Goal: Information Seeking & Learning: Check status

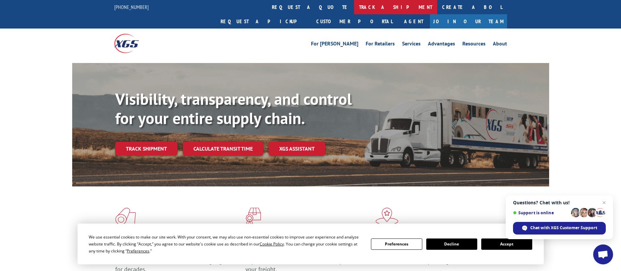
click at [354, 6] on link "track a shipment" at bounding box center [395, 7] width 83 height 14
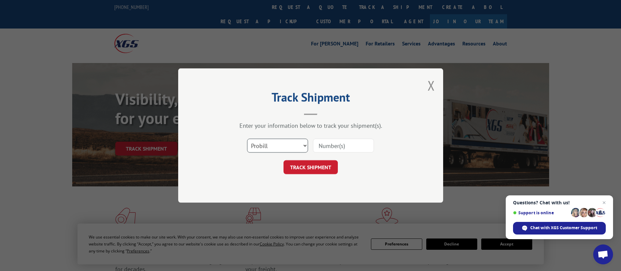
click at [305, 144] on select "Select category... Probill BOL PO" at bounding box center [277, 146] width 61 height 14
select select "po"
click at [247, 139] on select "Select category... Probill BOL PO" at bounding box center [277, 146] width 61 height 14
click at [337, 146] on input at bounding box center [343, 146] width 61 height 14
paste input "24353"
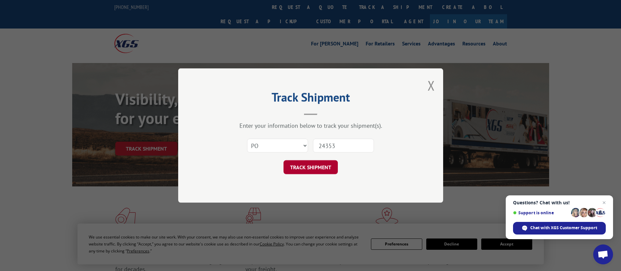
type input "24353"
click at [311, 164] on button "TRACK SHIPMENT" at bounding box center [311, 167] width 54 height 14
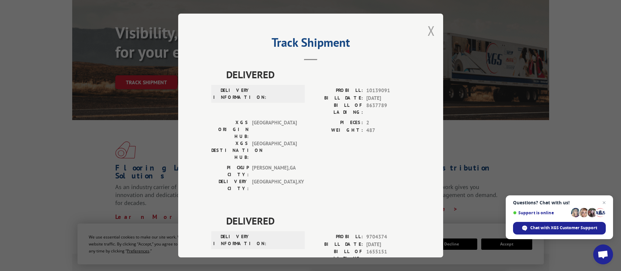
click at [429, 31] on button "Close modal" at bounding box center [431, 31] width 7 height 18
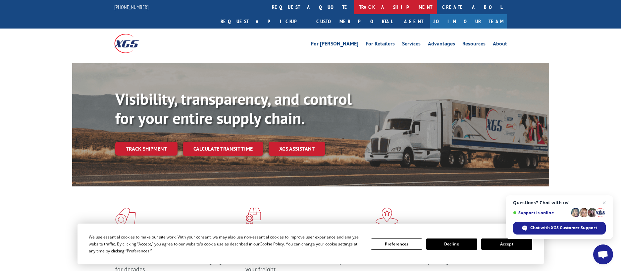
click at [354, 6] on link "track a shipment" at bounding box center [395, 7] width 83 height 14
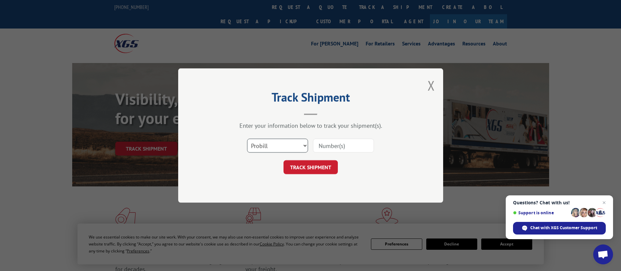
click at [304, 143] on select "Select category... Probill BOL PO" at bounding box center [277, 146] width 61 height 14
click at [304, 144] on select "Select category... Probill BOL PO" at bounding box center [277, 146] width 61 height 14
drag, startPoint x: 339, startPoint y: 143, endPoint x: 350, endPoint y: 148, distance: 11.8
click at [341, 144] on input at bounding box center [343, 146] width 61 height 14
type input "17346469"
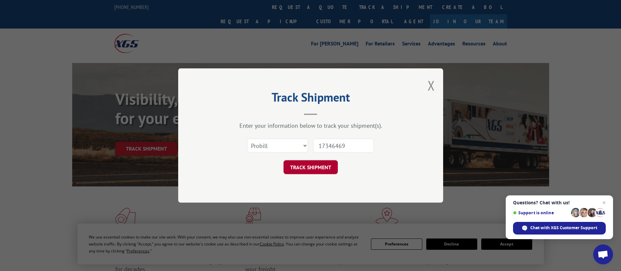
click at [323, 167] on button "TRACK SHIPMENT" at bounding box center [311, 167] width 54 height 14
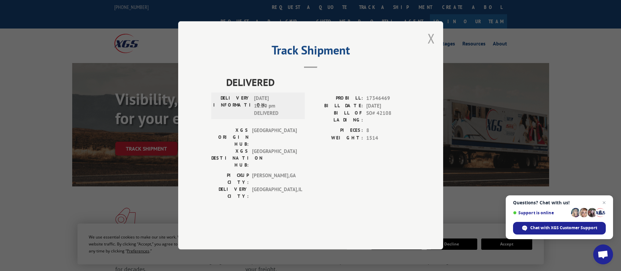
click at [433, 47] on button "Close modal" at bounding box center [431, 38] width 7 height 18
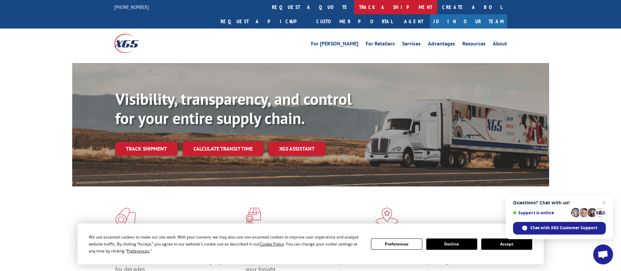
click at [354, 4] on link "track a shipment" at bounding box center [395, 7] width 83 height 14
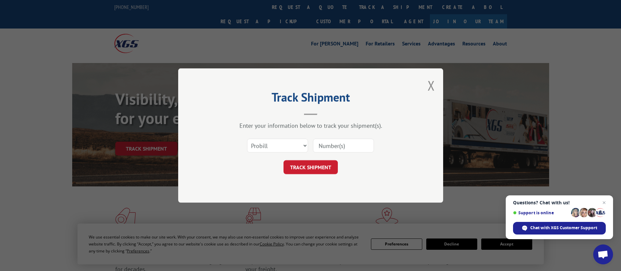
click at [321, 147] on input at bounding box center [343, 146] width 61 height 14
type input "17346469"
click button "TRACK SHIPMENT" at bounding box center [311, 167] width 54 height 14
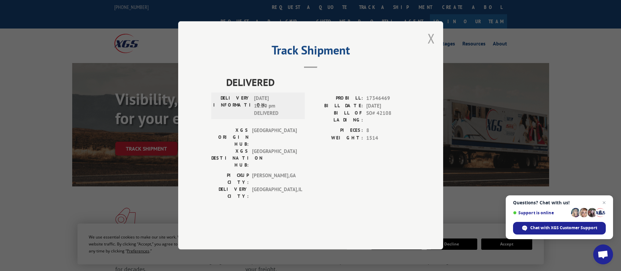
click at [432, 47] on button "Close modal" at bounding box center [431, 38] width 7 height 18
